Goal: Information Seeking & Learning: Learn about a topic

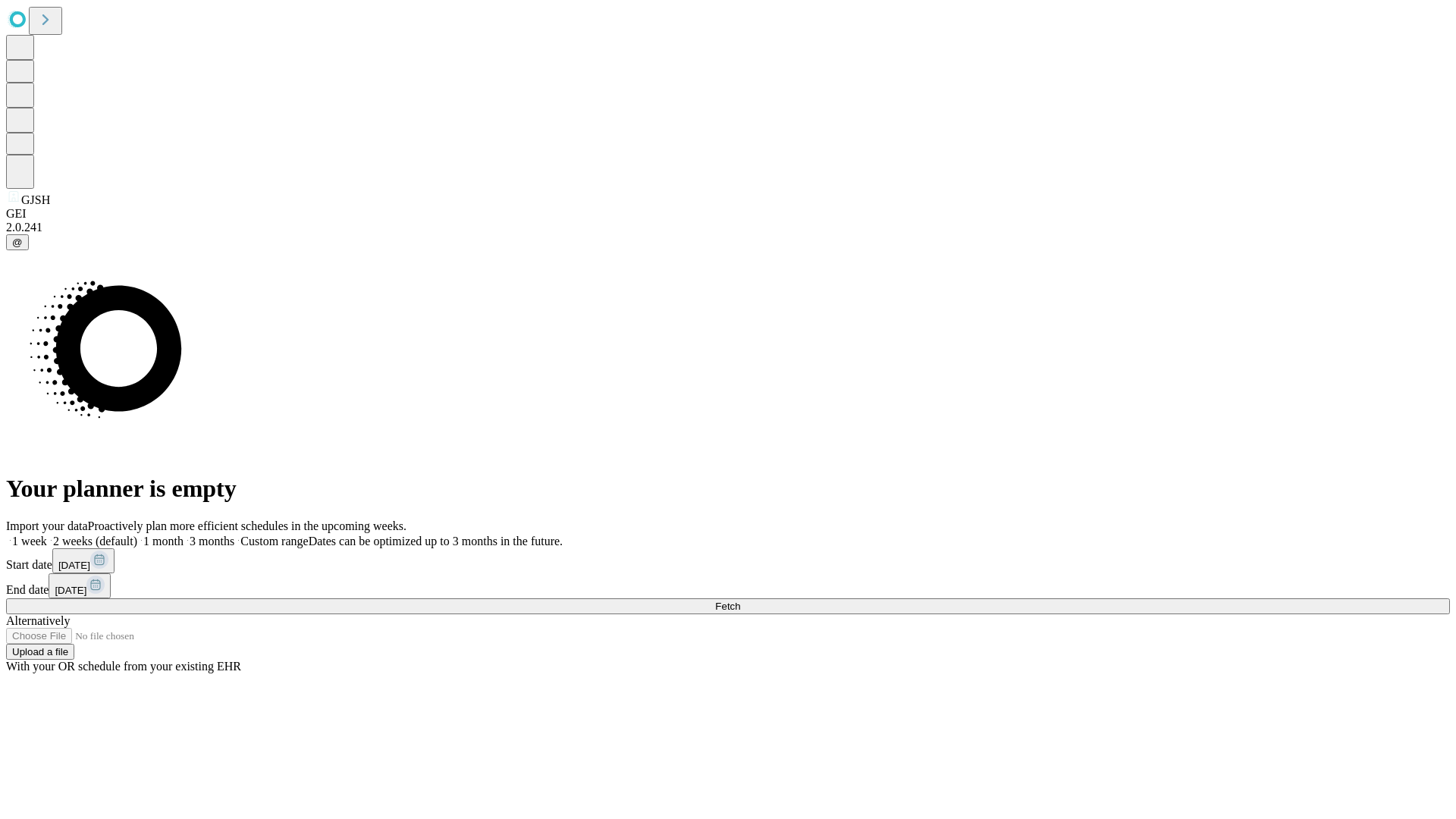
click at [740, 601] on span "Fetch" at bounding box center [727, 606] width 25 height 11
